Goal: Contribute content

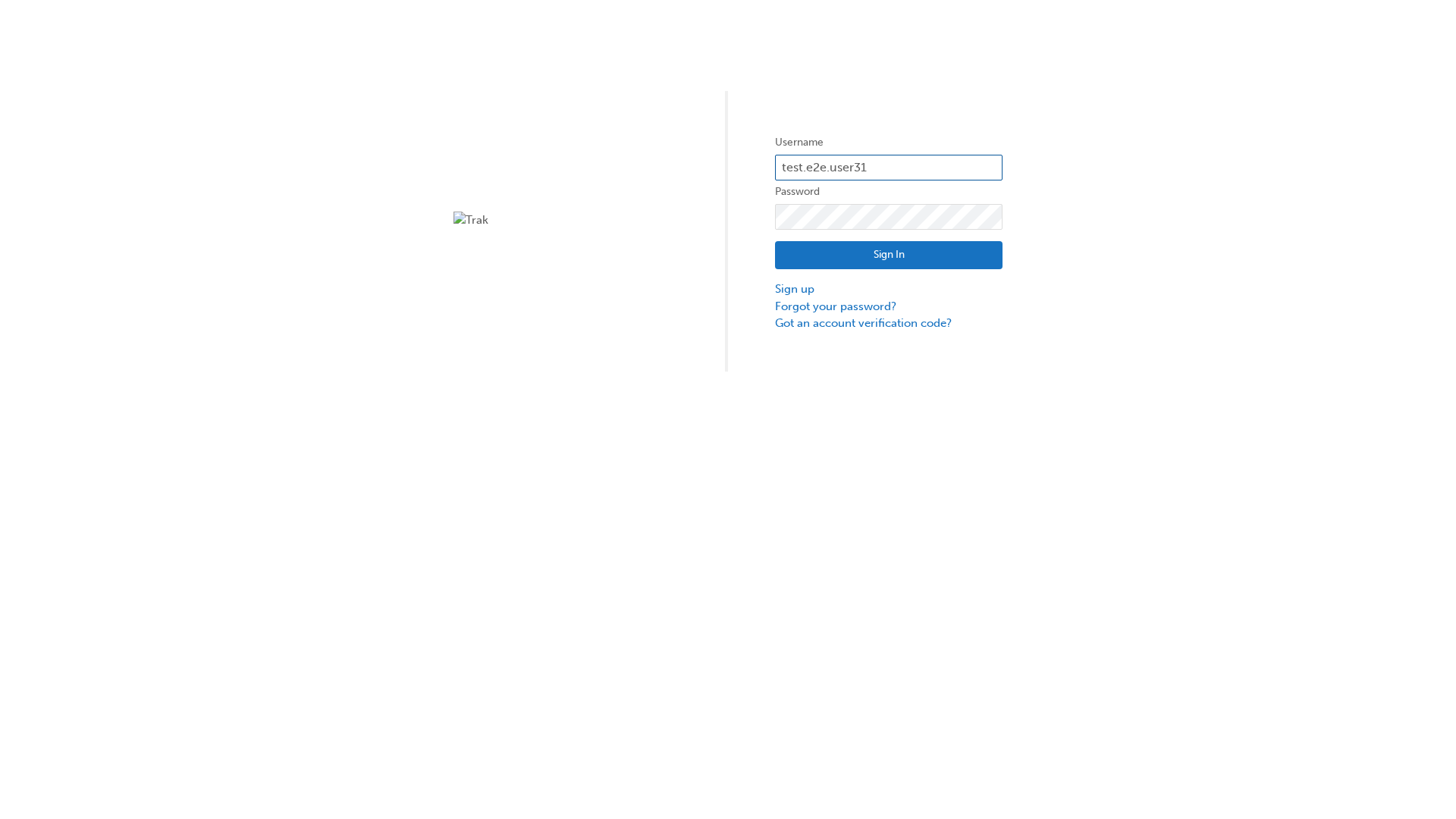
type input "test.e2e.user31"
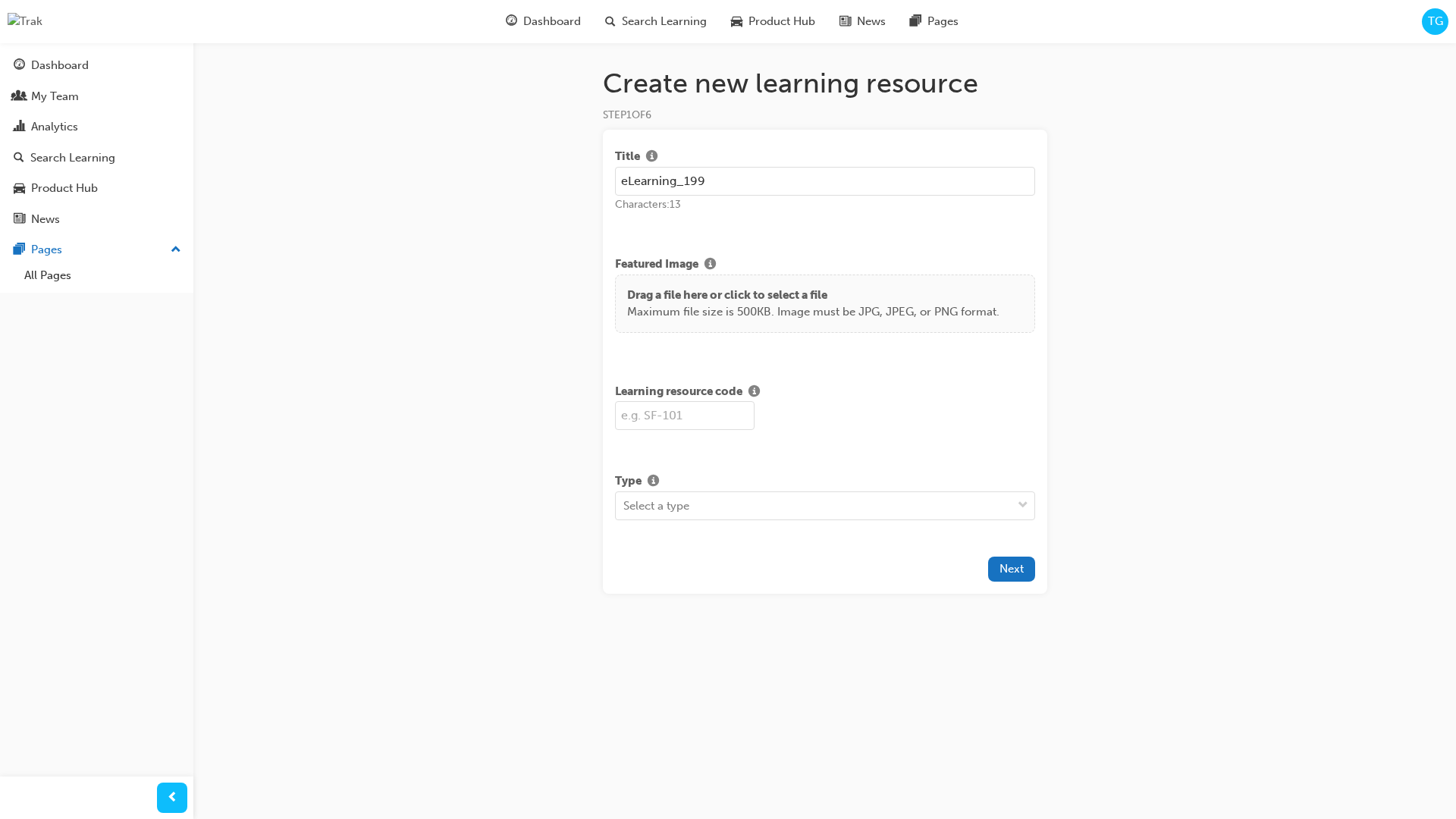
type input "eLearning_199"
type input "SF199"
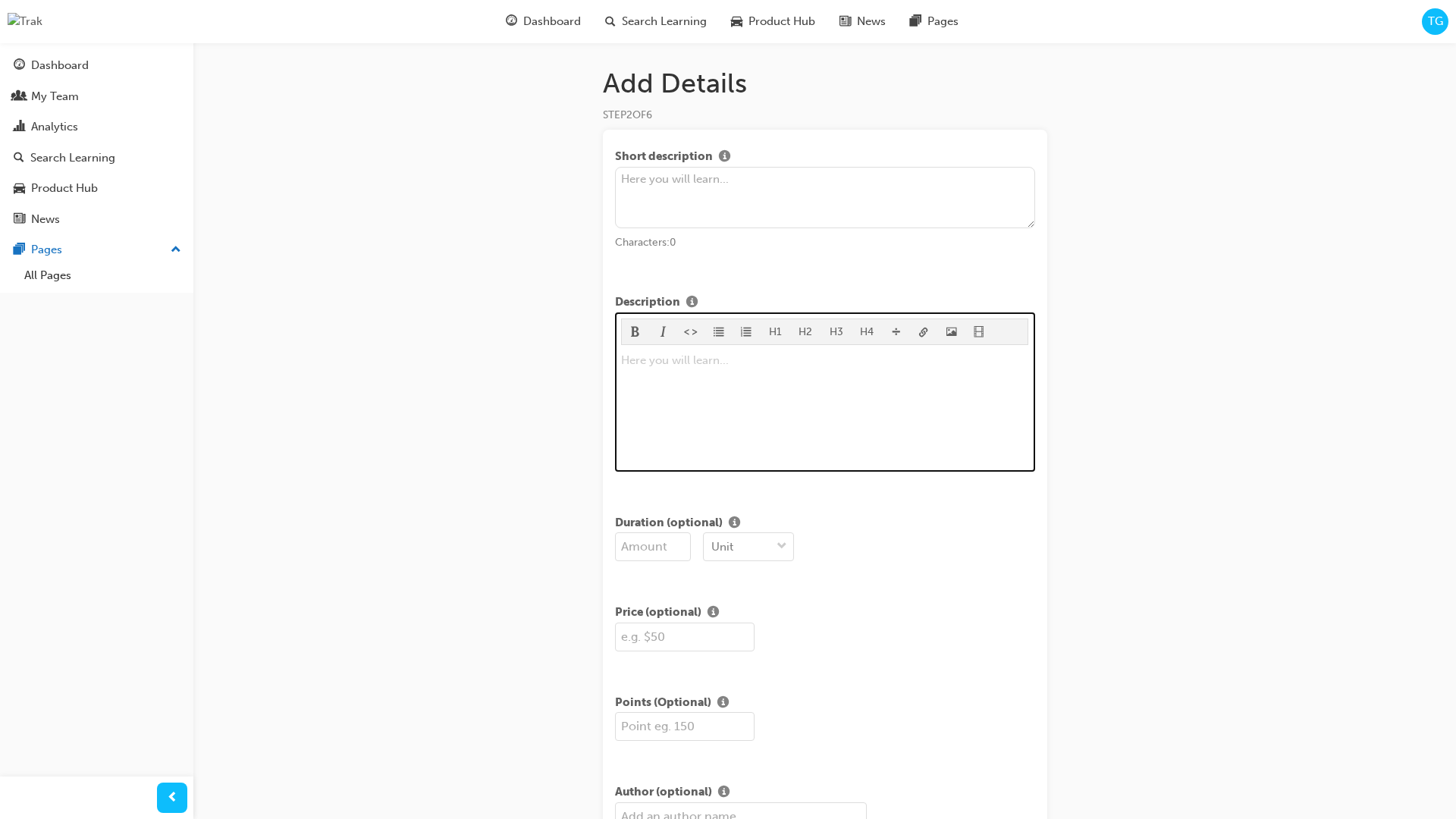
scroll to position [173, 0]
